Goal: Task Accomplishment & Management: Use online tool/utility

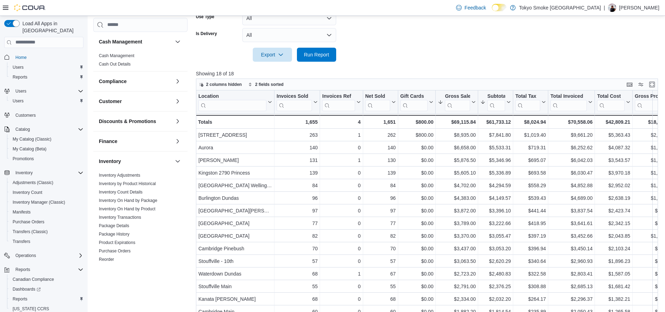
scroll to position [197, 0]
click at [334, 59] on button "Run Report" at bounding box center [316, 54] width 39 height 14
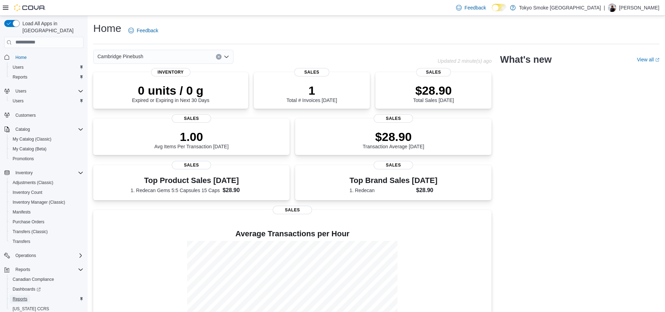
click at [24, 295] on span "Reports" at bounding box center [20, 299] width 15 height 8
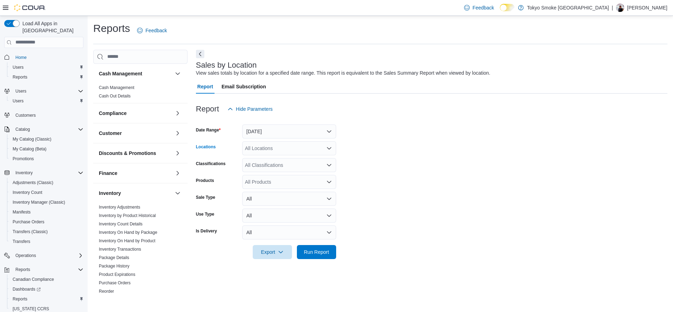
click at [265, 143] on div "All Locations" at bounding box center [289, 148] width 94 height 14
click at [260, 133] on button "Yesterday" at bounding box center [289, 131] width 94 height 14
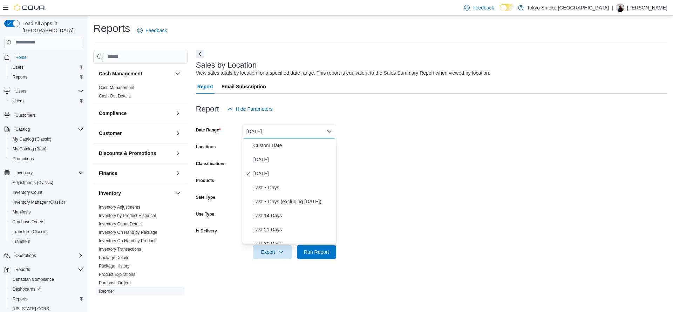
click at [108, 291] on link "Reorder" at bounding box center [106, 291] width 15 height 5
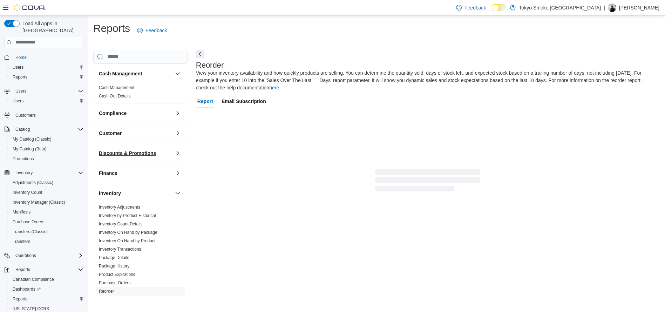
scroll to position [6, 0]
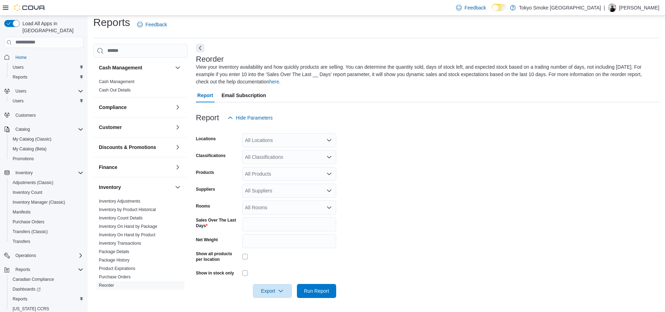
click at [252, 135] on div "All Locations" at bounding box center [289, 140] width 94 height 14
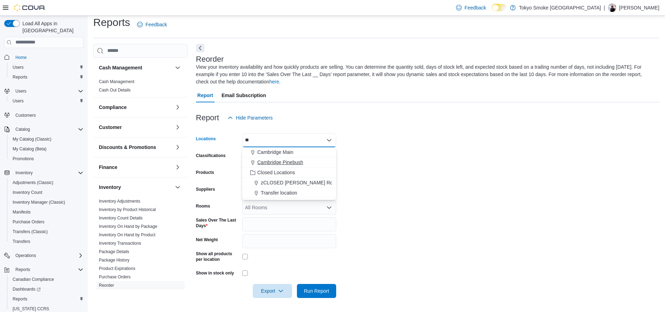
type input "**"
click at [281, 162] on span "Cambridge Pinebush" at bounding box center [280, 162] width 46 height 7
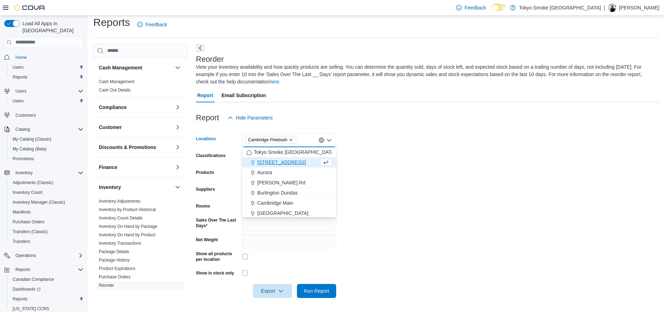
click at [281, 162] on span "[STREET_ADDRESS]" at bounding box center [281, 162] width 48 height 7
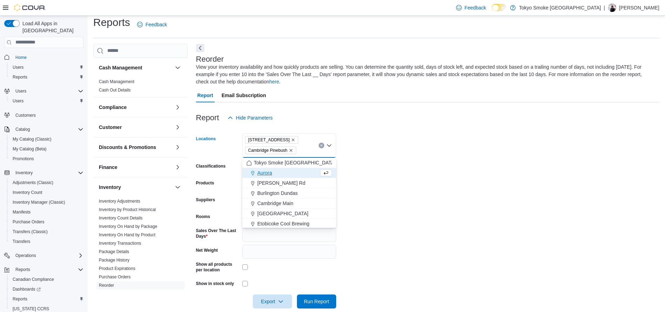
click at [291, 140] on icon "Remove 11795 Bramalea Rd from selection in this group" at bounding box center [293, 140] width 4 height 4
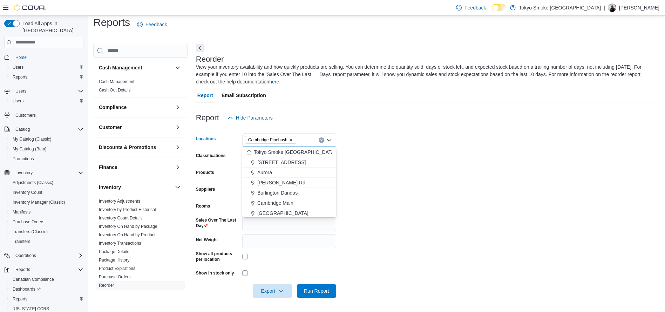
click at [351, 162] on form "Locations Cambridge Pinebush Combo box. Selected. Cambridge Pinebush. Press Bac…" at bounding box center [427, 211] width 463 height 173
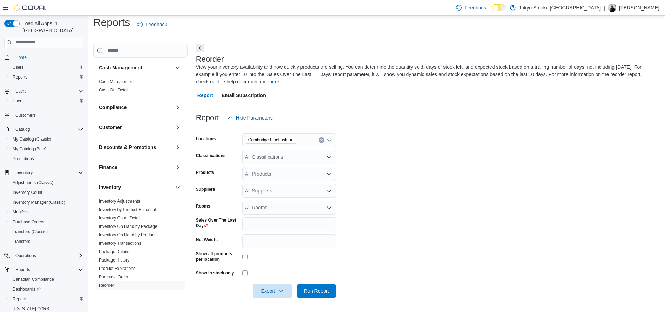
click at [307, 159] on div "All Classifications" at bounding box center [289, 157] width 94 height 14
type input "***"
click at [306, 166] on div "Cannabis" at bounding box center [288, 168] width 85 height 7
click at [395, 204] on form "Locations Cambridge Pinebush Classifications Cannabis Products All Products Sup…" at bounding box center [427, 211] width 463 height 173
click at [320, 285] on span "Run Report" at bounding box center [316, 290] width 31 height 14
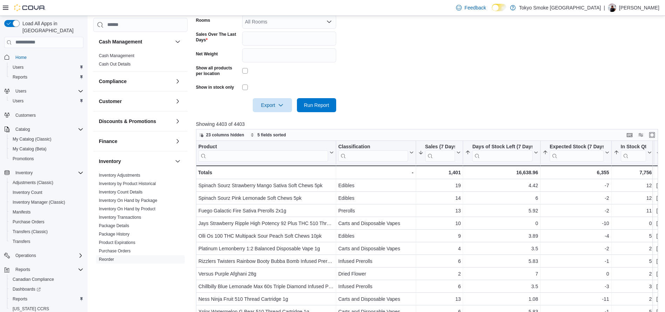
scroll to position [192, 0]
click at [277, 108] on span "Export" at bounding box center [272, 104] width 31 height 14
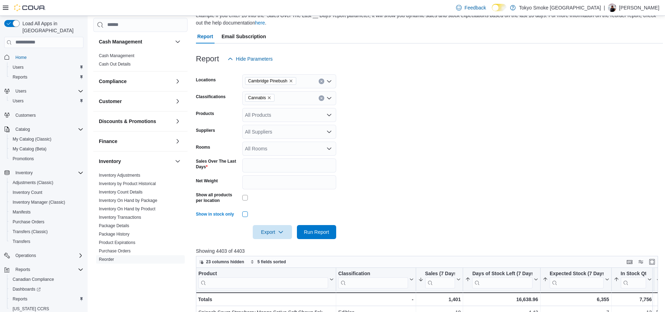
scroll to position [64, 0]
click at [312, 236] on span "Run Report" at bounding box center [316, 232] width 31 height 14
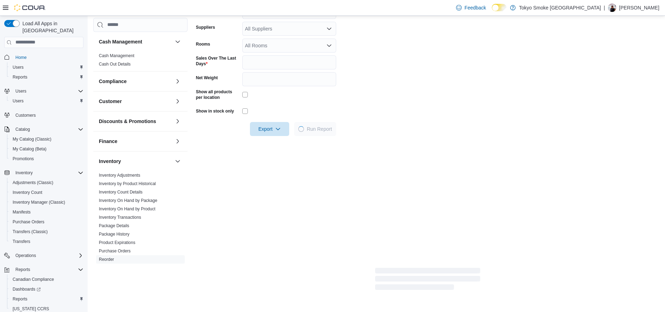
scroll to position [169, 0]
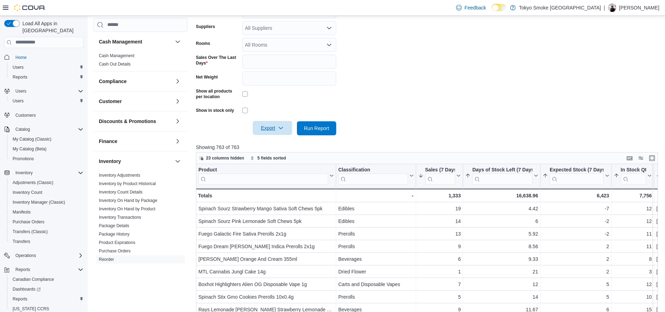
click at [260, 125] on span "Export" at bounding box center [272, 128] width 31 height 14
click at [272, 140] on span "Export to Excel" at bounding box center [273, 142] width 32 height 6
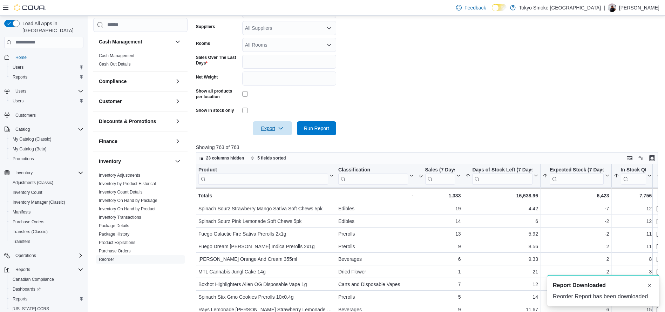
scroll to position [0, 0]
